Goal: Information Seeking & Learning: Check status

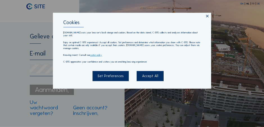
type input "[EMAIL_ADDRESS][DOMAIN_NAME]"
click at [153, 78] on div "Accept All" at bounding box center [149, 76] width 27 height 10
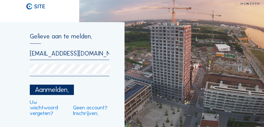
click at [58, 91] on div "Aanmelden." at bounding box center [52, 90] width 44 height 10
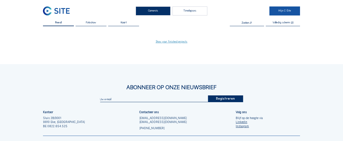
click at [263, 12] on link "Mijn C-Site" at bounding box center [284, 10] width 31 height 9
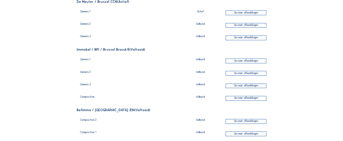
scroll to position [56, 0]
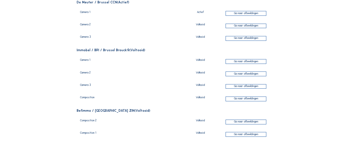
click at [234, 61] on div "Ga naar afbeeldingen" at bounding box center [245, 61] width 41 height 5
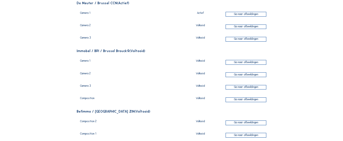
scroll to position [56, 0]
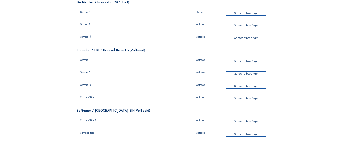
click at [86, 85] on div "Camera 3" at bounding box center [127, 87] width 95 height 6
click at [237, 86] on div "Ga naar afbeeldingen" at bounding box center [245, 86] width 41 height 5
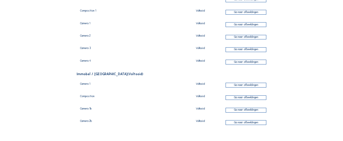
scroll to position [180, 0]
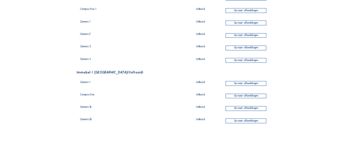
click at [248, 84] on div "Ga naar afbeeldingen" at bounding box center [245, 83] width 41 height 5
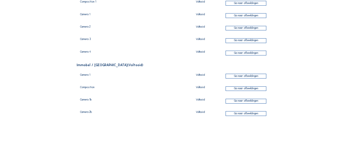
scroll to position [194, 0]
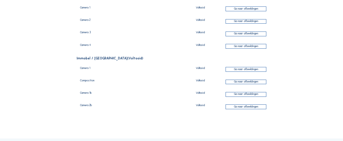
click at [241, 95] on div "Ga naar afbeeldingen" at bounding box center [245, 94] width 41 height 5
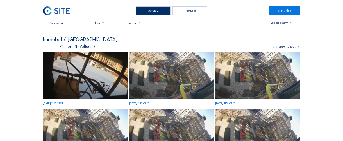
click at [237, 65] on img at bounding box center [257, 75] width 84 height 48
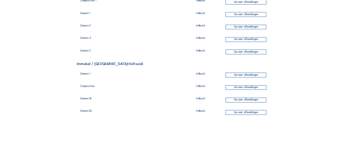
scroll to position [194, 0]
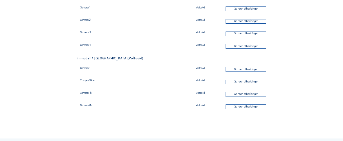
click at [242, 106] on div "Ga naar afbeeldingen" at bounding box center [245, 106] width 41 height 5
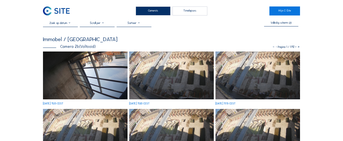
click at [67, 24] on input "text" at bounding box center [60, 23] width 35 height 4
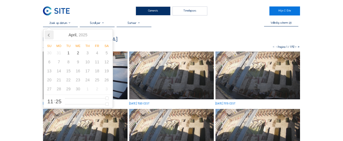
click at [49, 35] on icon at bounding box center [49, 34] width 9 height 9
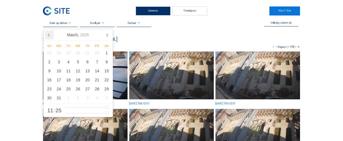
click at [49, 35] on icon at bounding box center [49, 34] width 9 height 9
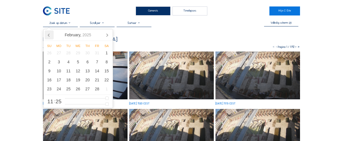
click at [49, 35] on icon at bounding box center [49, 34] width 9 height 9
click at [70, 72] on div "12" at bounding box center [69, 70] width 10 height 9
type input "[DATE] 11:25"
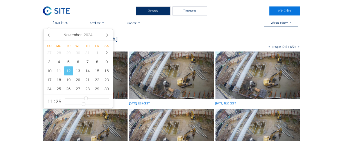
click at [163, 58] on img at bounding box center [171, 75] width 84 height 48
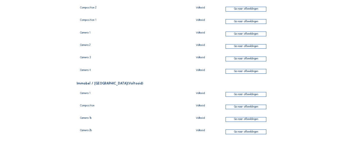
scroll to position [180, 0]
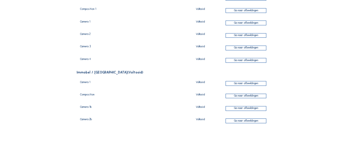
click at [244, 120] on div "Ga naar afbeeldingen" at bounding box center [245, 120] width 41 height 5
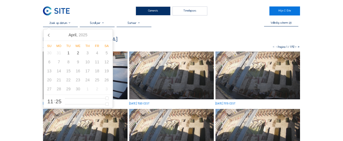
click at [72, 24] on input "text" at bounding box center [60, 23] width 35 height 4
click at [47, 35] on icon at bounding box center [49, 34] width 9 height 9
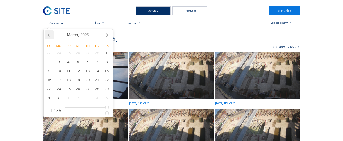
click at [47, 35] on icon at bounding box center [49, 34] width 9 height 9
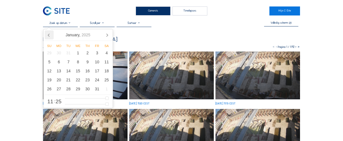
click at [47, 35] on icon at bounding box center [49, 34] width 9 height 9
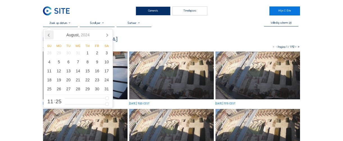
click at [47, 35] on icon at bounding box center [49, 34] width 9 height 9
click at [57, 71] on div "15" at bounding box center [59, 70] width 10 height 9
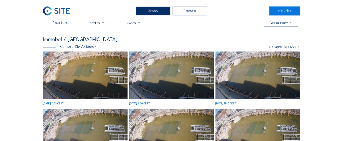
click at [263, 62] on img at bounding box center [257, 75] width 84 height 48
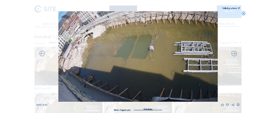
click at [237, 105] on icon at bounding box center [238, 104] width 3 height 4
drag, startPoint x: 204, startPoint y: 4, endPoint x: 199, endPoint y: 4, distance: 4.2
click at [204, 4] on div "Scroll om door de tijd te reizen | Druk op de 'Alt'-[PERSON_NAME] + scroll om t…" at bounding box center [138, 58] width 204 height 116
click at [38, 21] on div "[DATE] 11:45" at bounding box center [138, 58] width 204 height 95
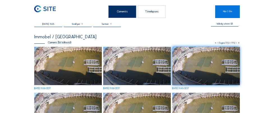
click at [48, 24] on input "[DATE] 11:25" at bounding box center [48, 23] width 28 height 3
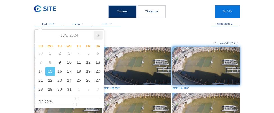
click at [97, 36] on icon at bounding box center [98, 35] width 9 height 9
click at [50, 71] on div "12" at bounding box center [50, 71] width 10 height 9
type input "[DATE] 11:25"
click at [117, 37] on div "Immobel / [GEOGRAPHIC_DATA]" at bounding box center [137, 37] width 206 height 4
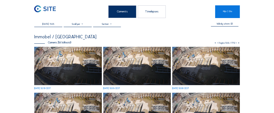
click at [131, 56] on img at bounding box center [137, 66] width 68 height 38
